Goal: Task Accomplishment & Management: Use online tool/utility

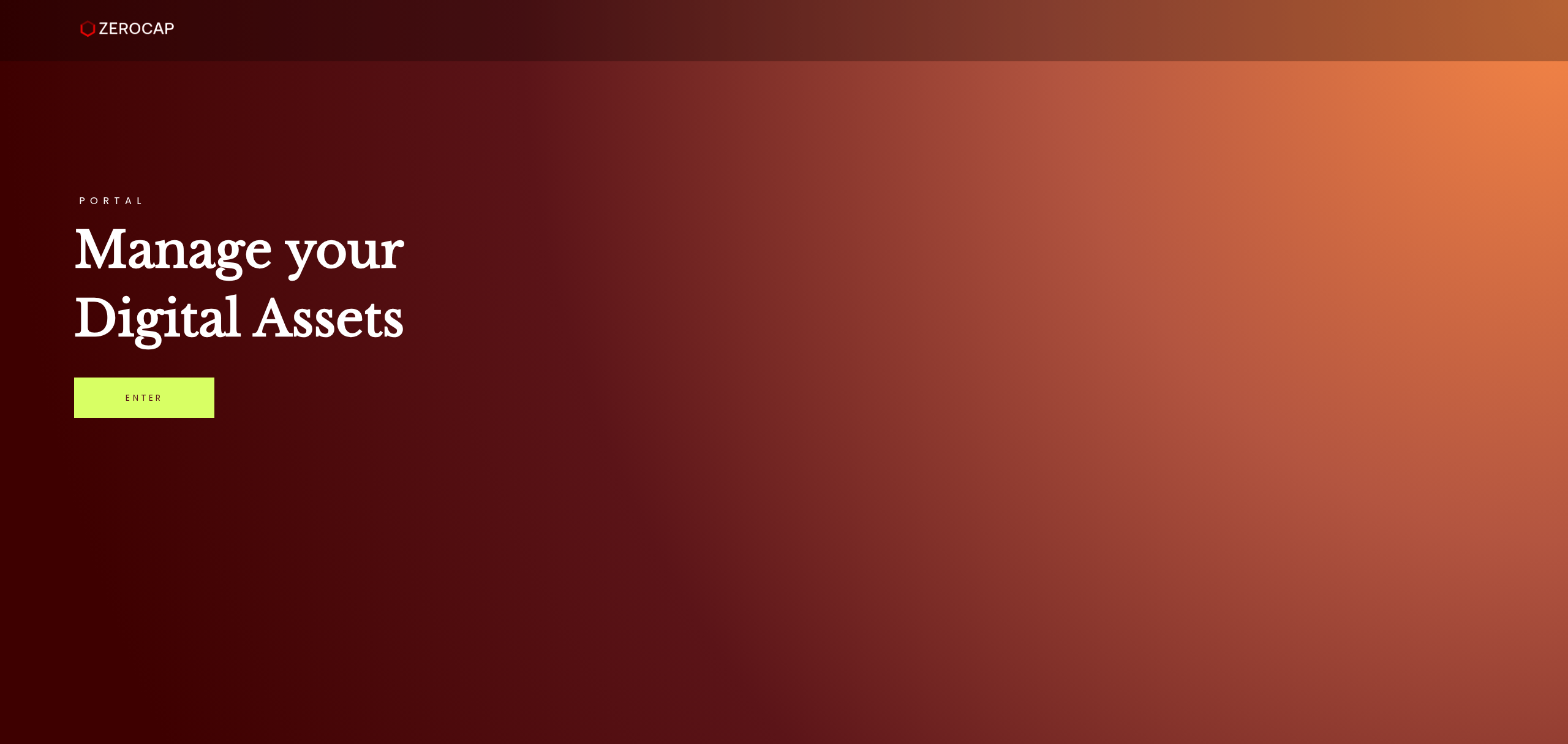
click at [741, 76] on div "PORTAL Manage your Digital Assets Enter" at bounding box center [784, 372] width 1568 height 744
click at [155, 386] on link "Enter" at bounding box center [144, 398] width 140 height 40
